Goal: Transaction & Acquisition: Purchase product/service

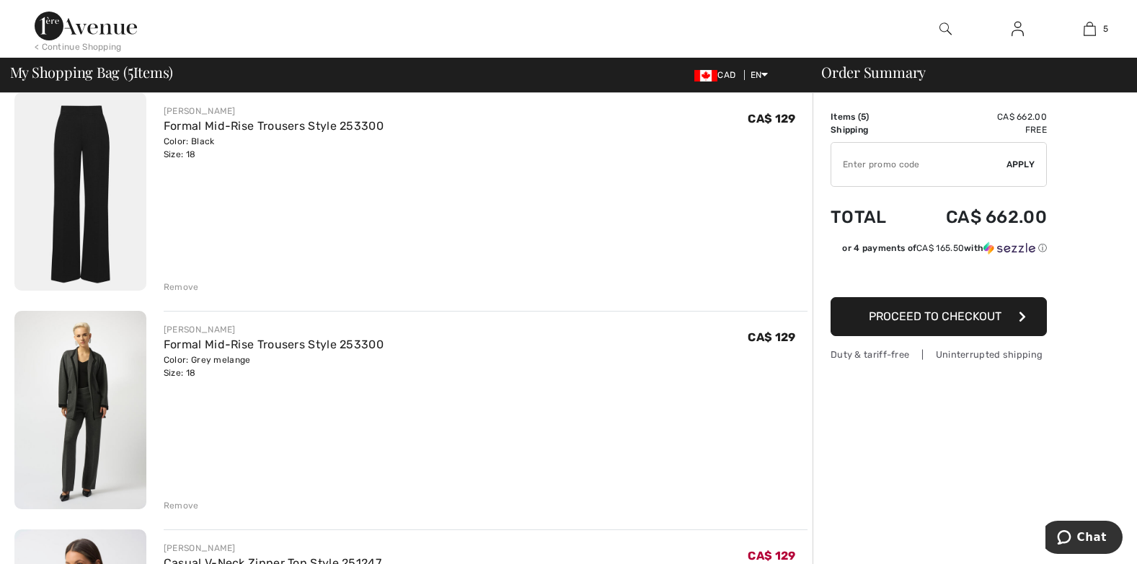
scroll to position [144, 0]
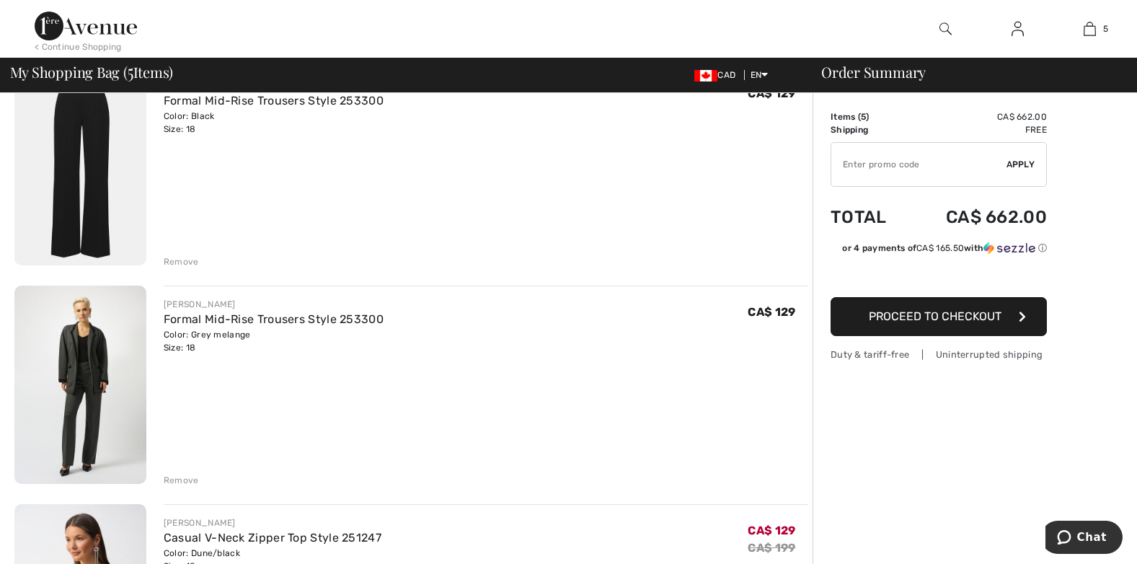
click at [180, 482] on div "Remove" at bounding box center [181, 479] width 35 height 13
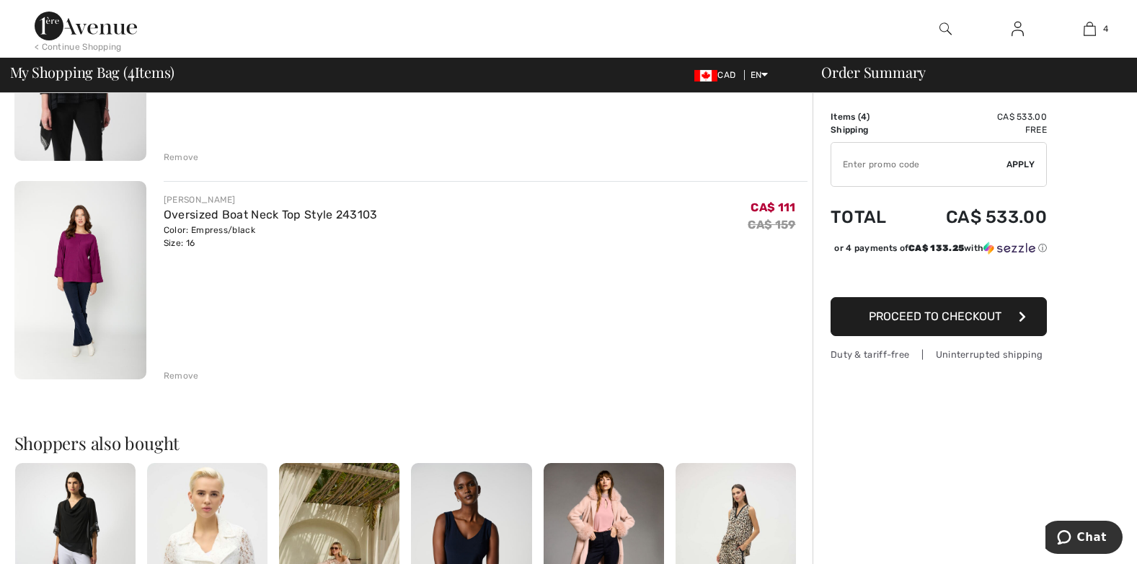
scroll to position [721, 0]
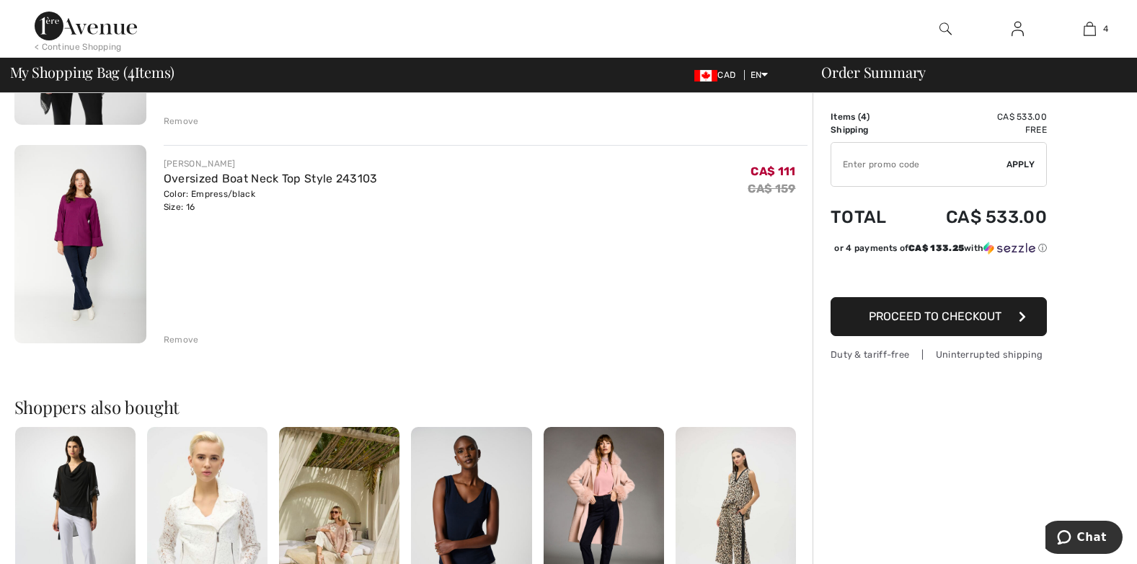
click at [184, 336] on div "Remove" at bounding box center [181, 339] width 35 height 13
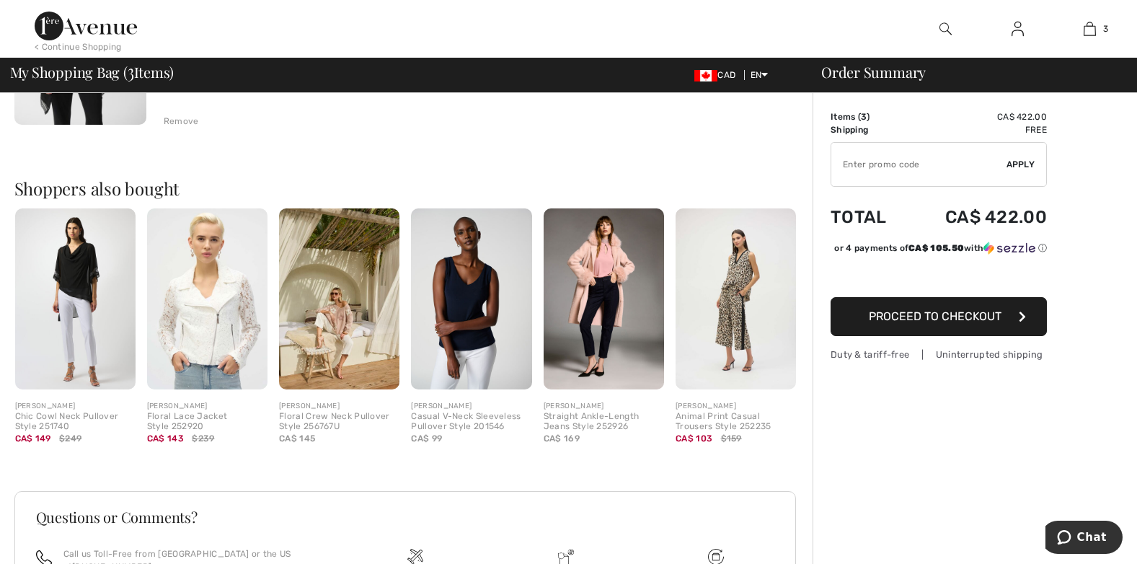
scroll to position [432, 0]
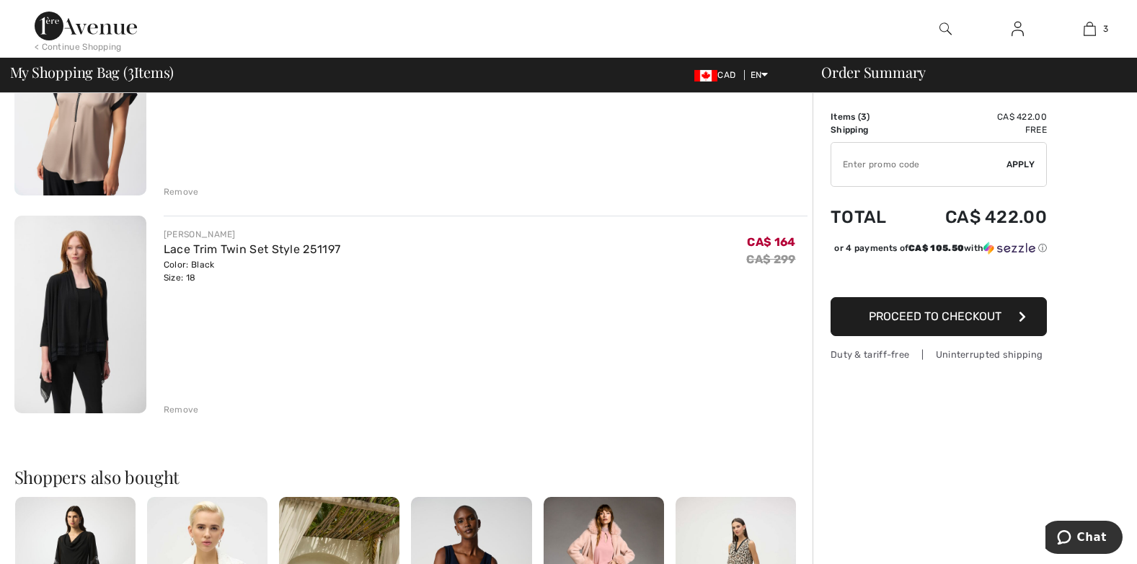
click at [173, 409] on div "Remove" at bounding box center [181, 409] width 35 height 13
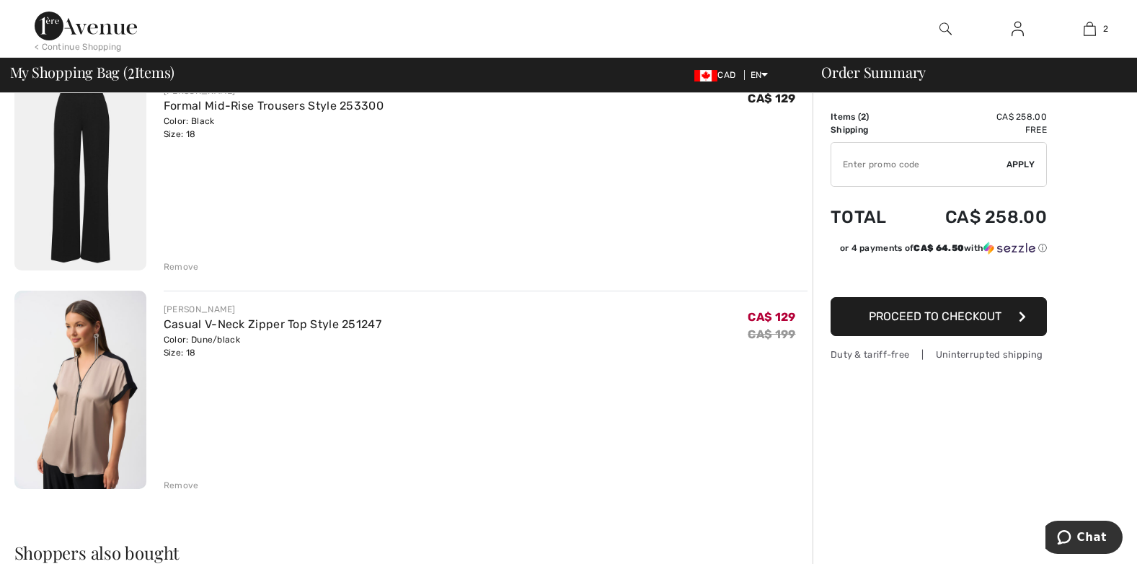
scroll to position [144, 0]
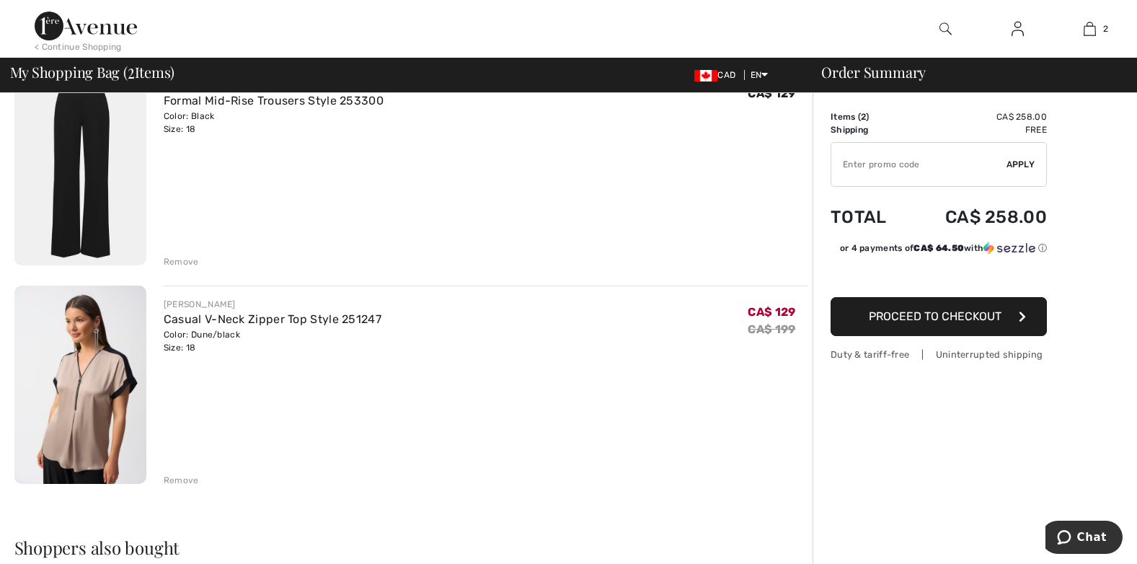
click at [881, 169] on input "TEXT" at bounding box center [918, 164] width 175 height 43
click at [869, 164] on input "TEXT" at bounding box center [918, 164] width 175 height 43
click at [1028, 156] on div "✔ Apply Remove" at bounding box center [938, 164] width 216 height 45
click at [1023, 164] on span "Apply" at bounding box center [1020, 164] width 29 height 13
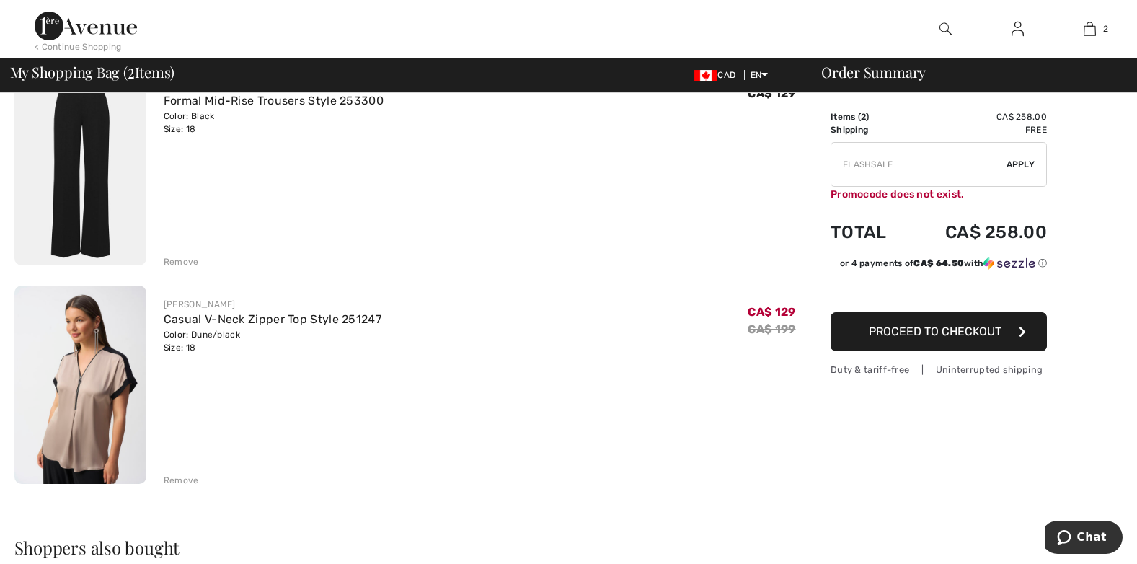
drag, startPoint x: 900, startPoint y: 166, endPoint x: 788, endPoint y: 149, distance: 113.0
click at [788, 149] on div "You are only CA$ 0.00 away from FREE SHIPPING! Continue Shopping > Congratulati…" at bounding box center [573, 518] width 1128 height 1139
type input "FREEXPRESS"
click at [1023, 162] on span "Apply" at bounding box center [1020, 164] width 29 height 13
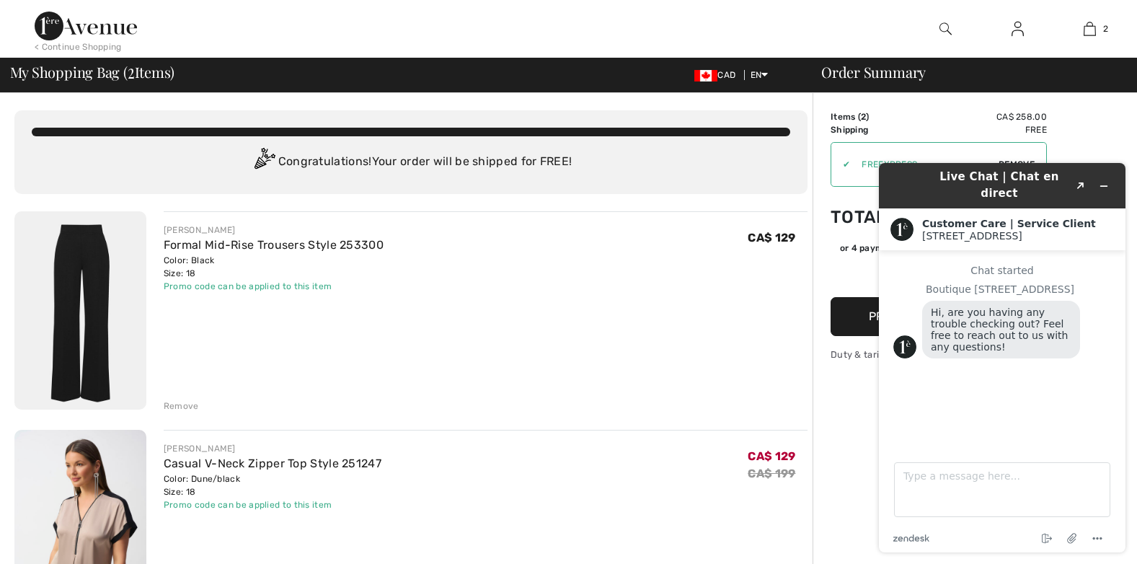
scroll to position [0, 0]
click at [1095, 177] on button "Minimize widget" at bounding box center [1103, 186] width 23 height 20
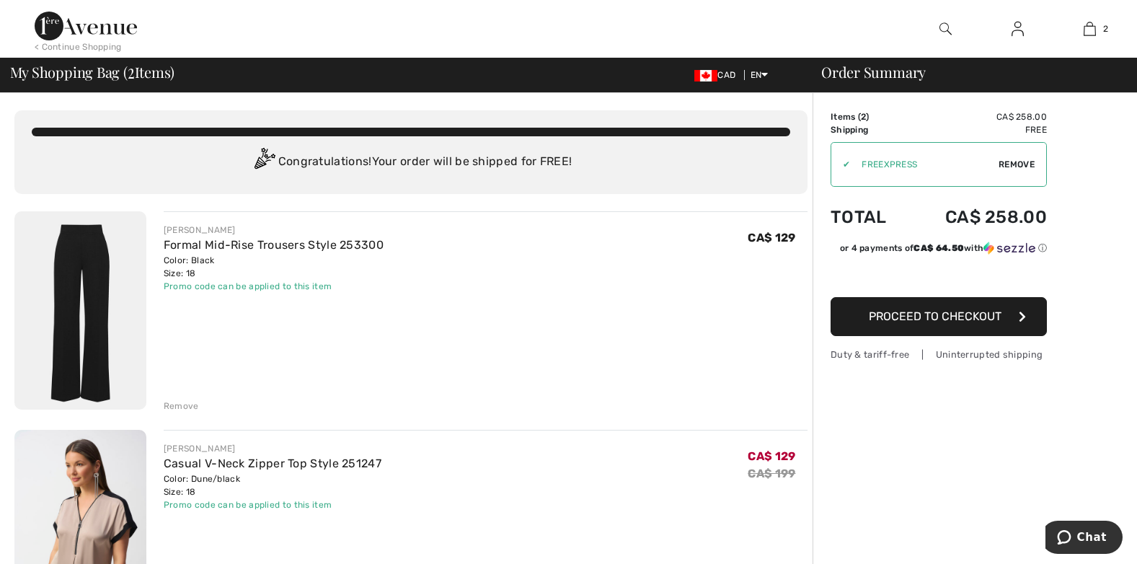
click at [1013, 165] on span "Remove" at bounding box center [1016, 164] width 36 height 13
click at [909, 163] on input "TEXT" at bounding box center [918, 164] width 175 height 43
type input "SUMMERVIP"
click at [1013, 165] on span "Apply" at bounding box center [1020, 164] width 29 height 13
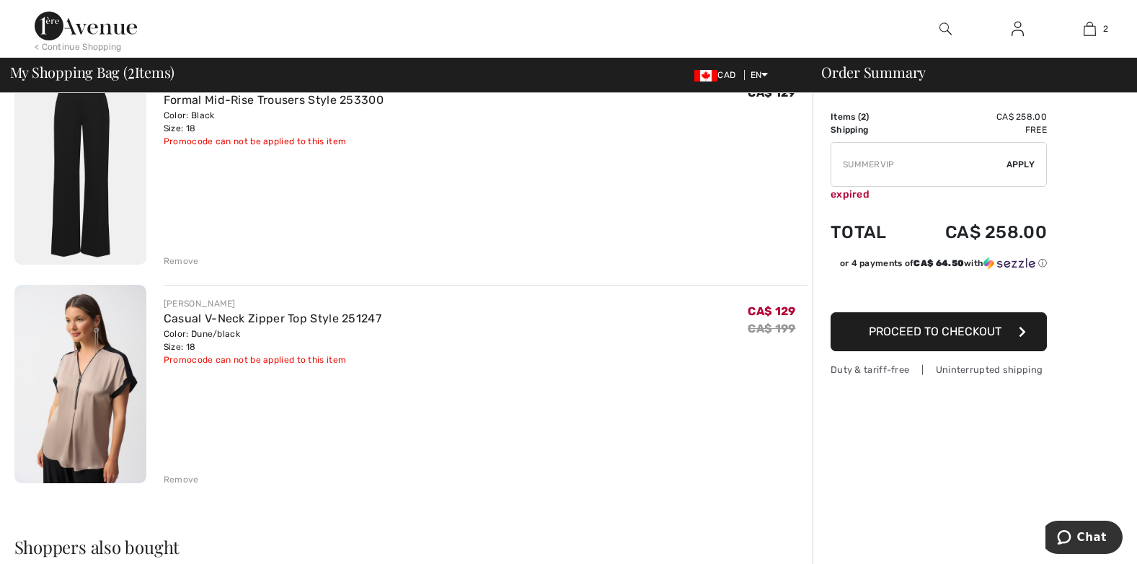
scroll to position [144, 0]
click at [931, 337] on span "Proceed to Checkout" at bounding box center [934, 331] width 133 height 14
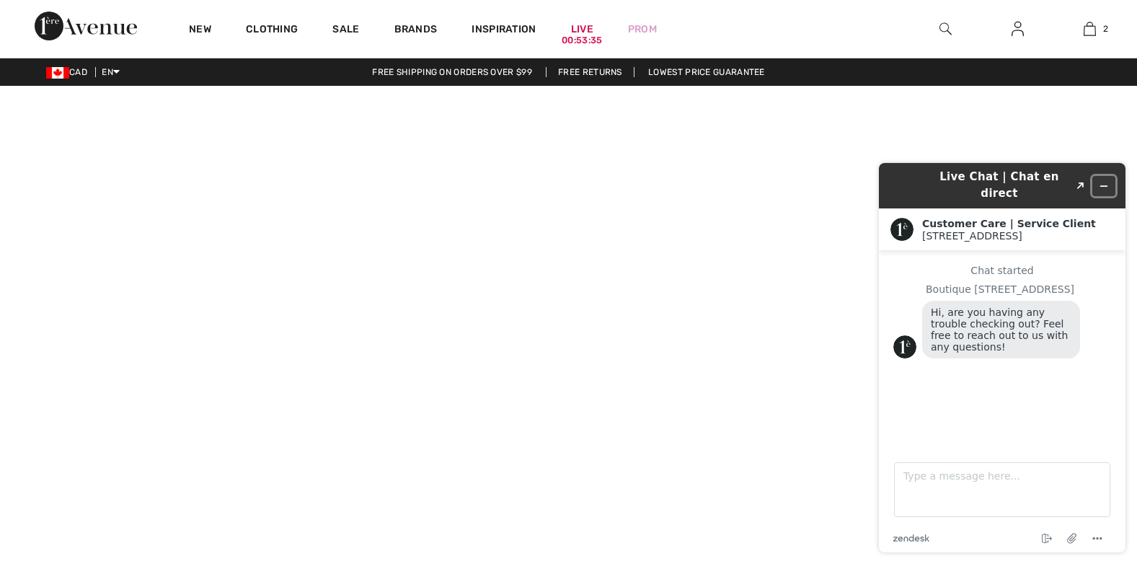
click at [1103, 181] on icon "Minimize widget" at bounding box center [1103, 186] width 10 height 10
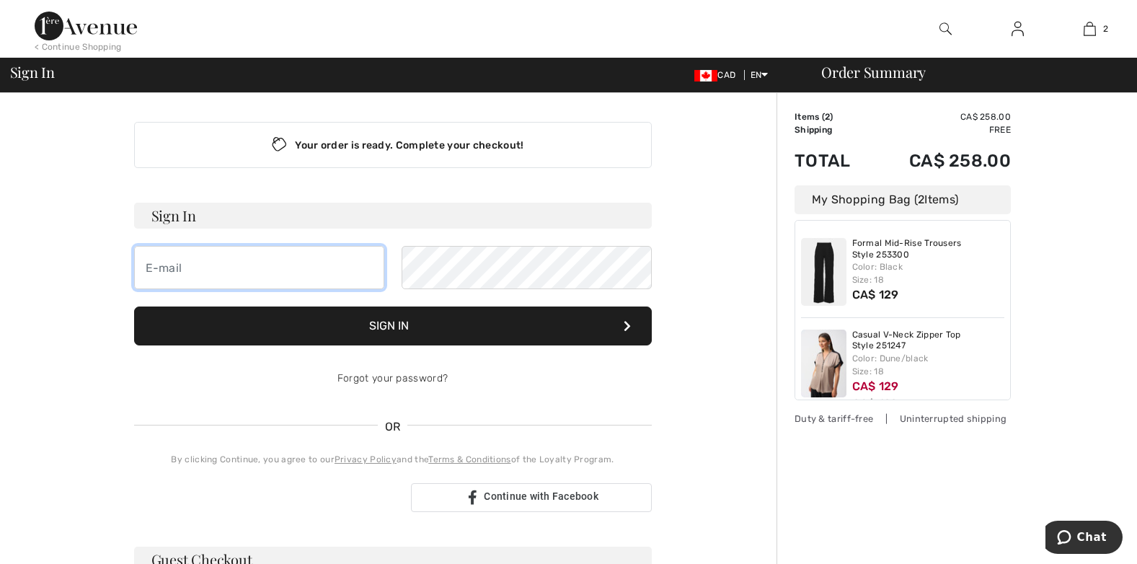
click at [286, 264] on input "email" at bounding box center [259, 267] width 250 height 43
type input "momatellens@gmail.com"
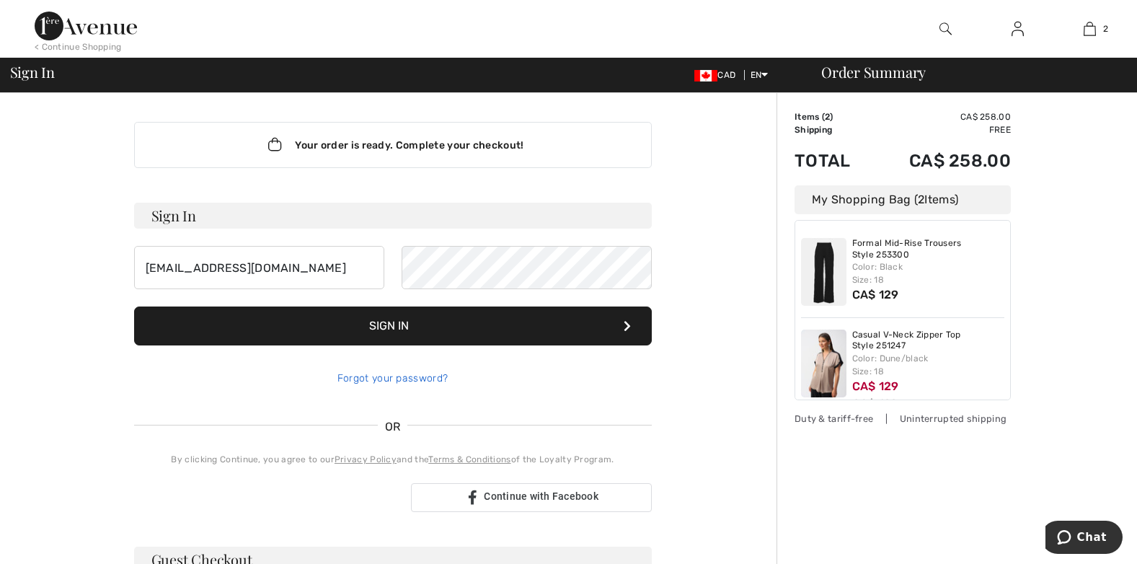
click at [391, 378] on link "Forgot your password?" at bounding box center [392, 378] width 110 height 12
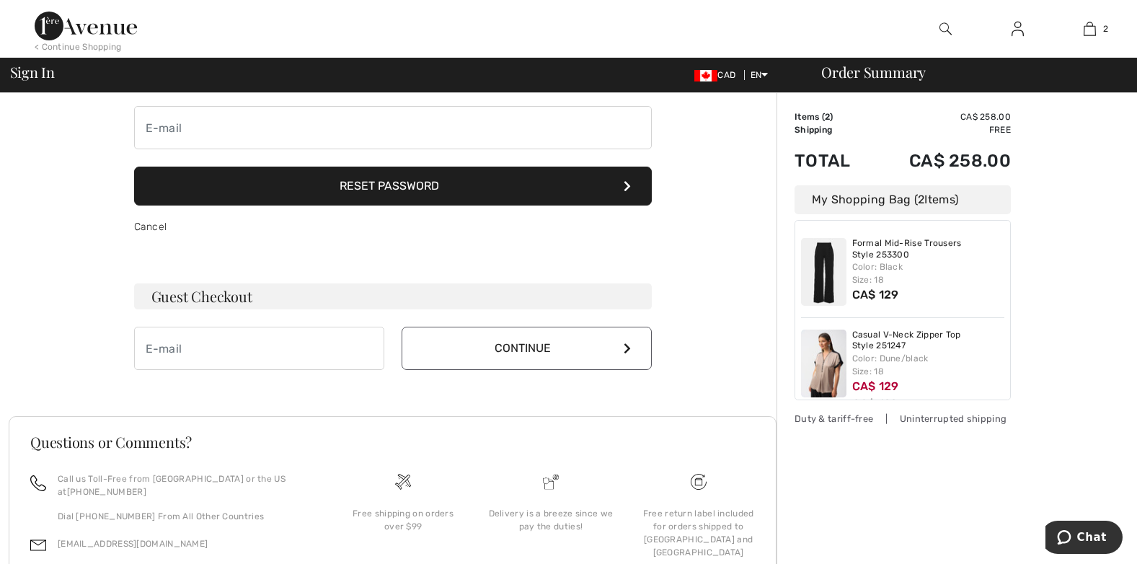
scroll to position [214, 0]
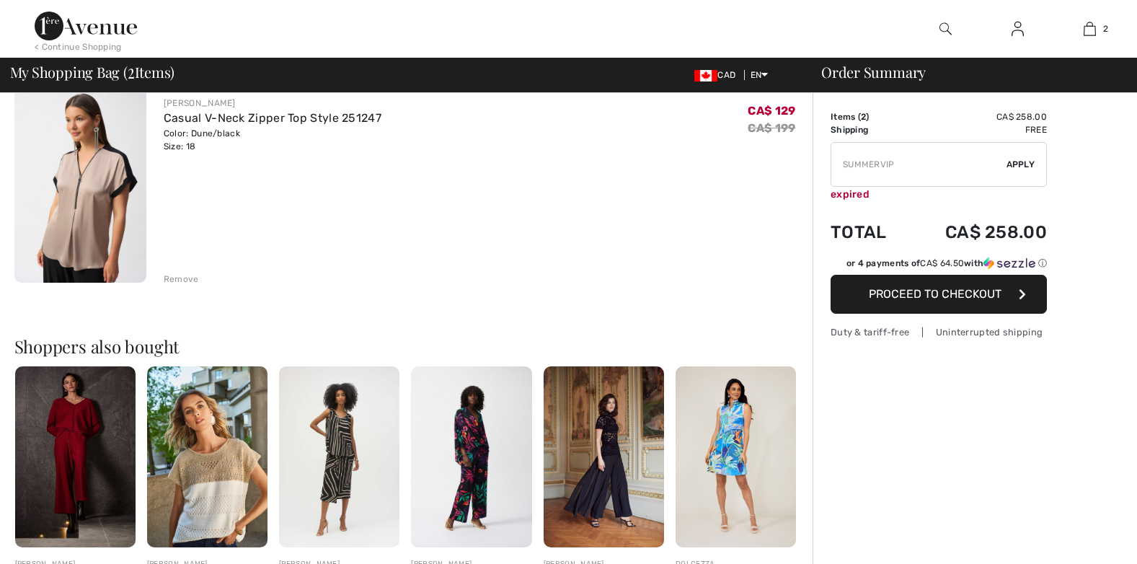
scroll to position [432, 0]
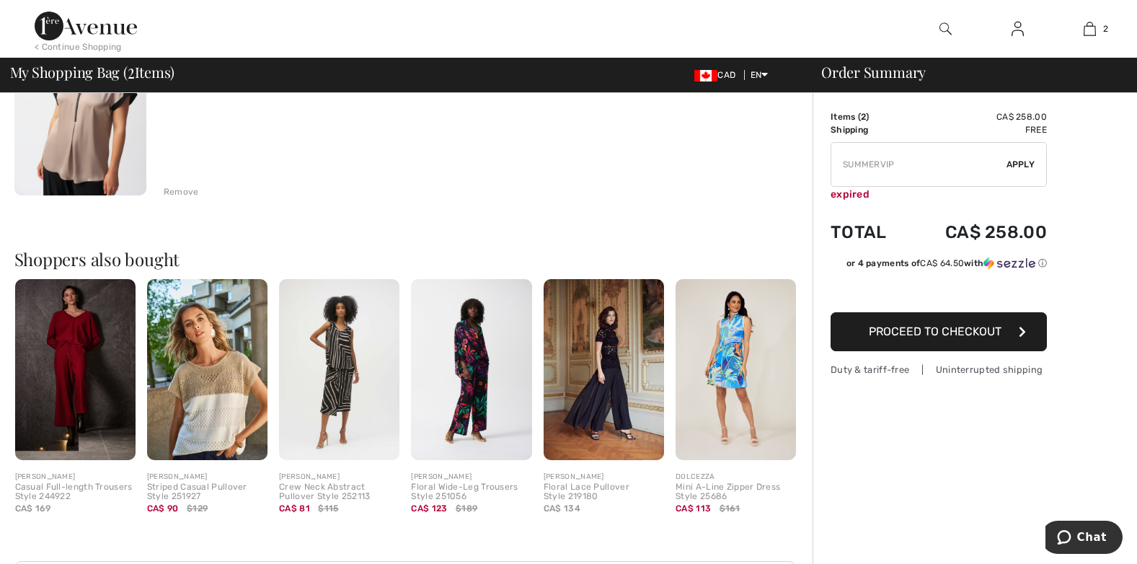
click at [893, 329] on span "Proceed to Checkout" at bounding box center [934, 331] width 133 height 14
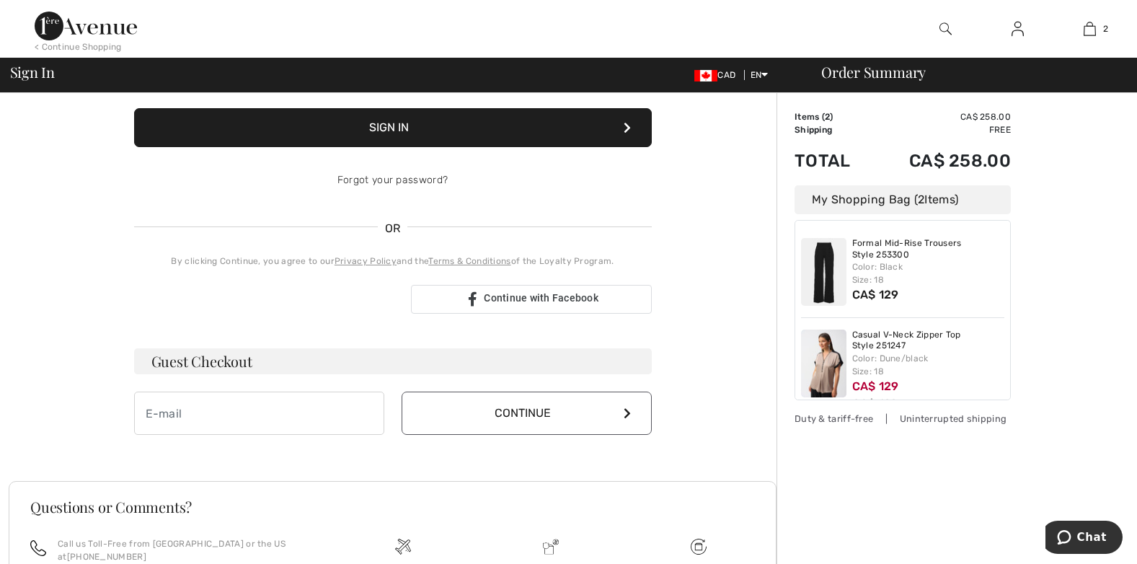
scroll to position [216, 0]
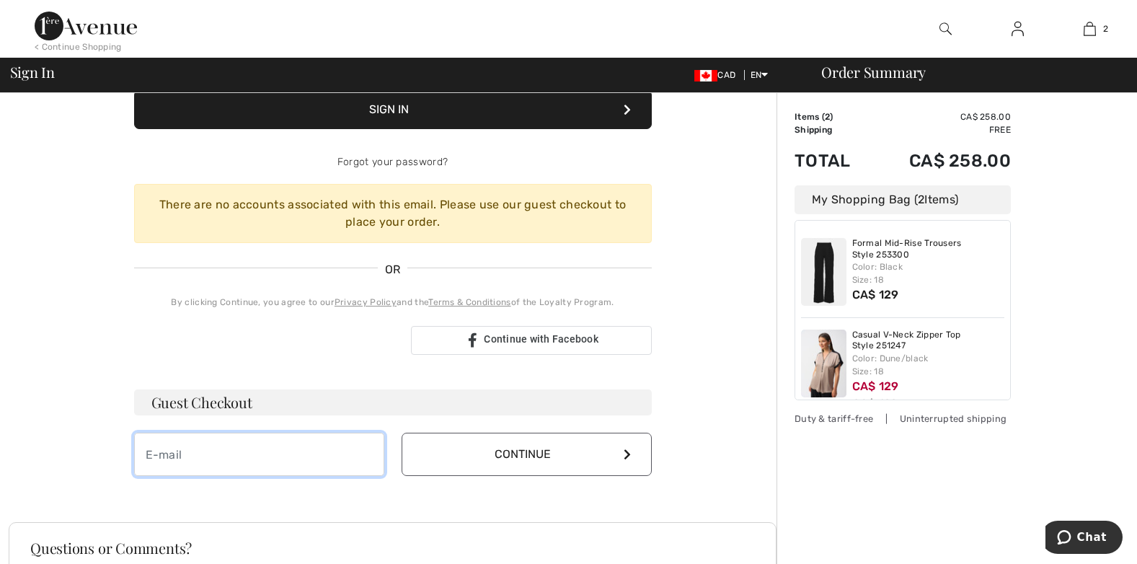
click at [220, 461] on input "email" at bounding box center [259, 453] width 250 height 43
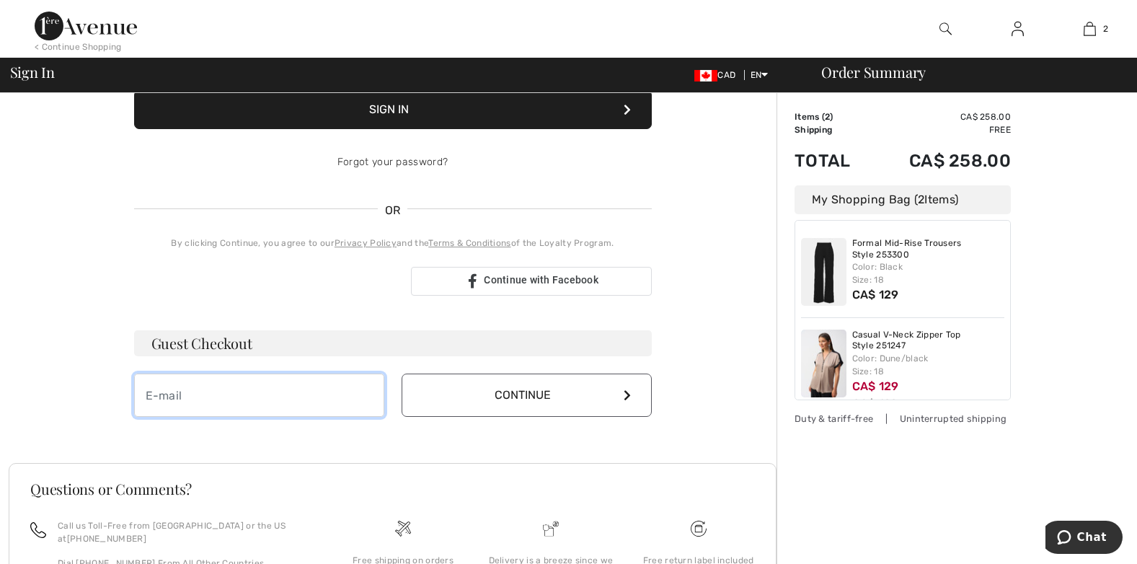
type input "[EMAIL_ADDRESS][DOMAIN_NAME]"
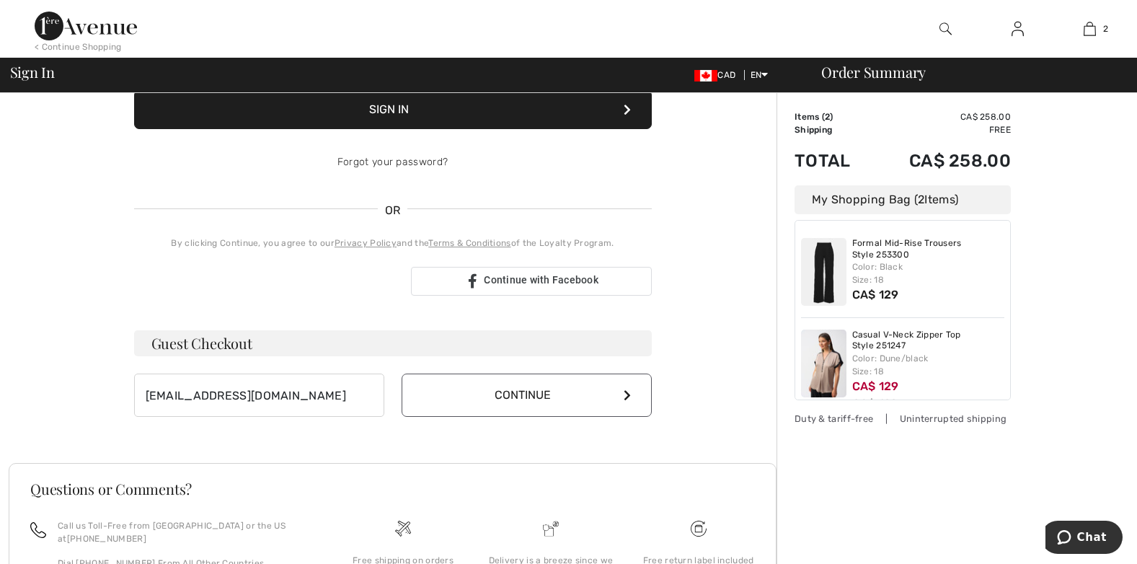
click at [527, 398] on button "Continue" at bounding box center [526, 394] width 250 height 43
